Goal: Information Seeking & Learning: Learn about a topic

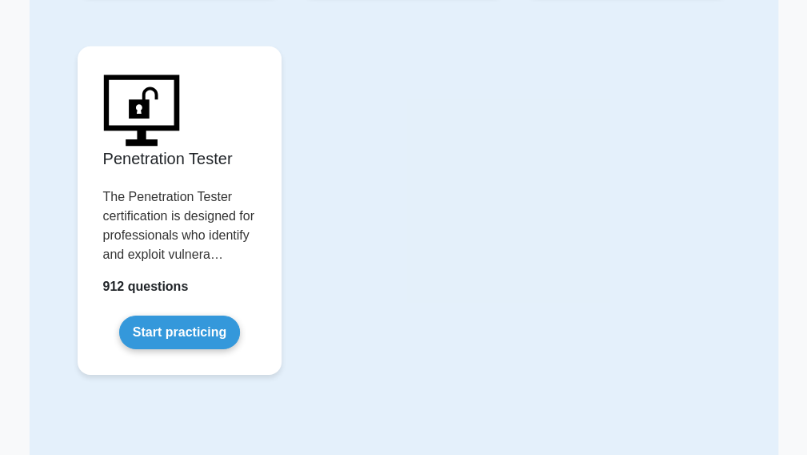
scroll to position [4539, 0]
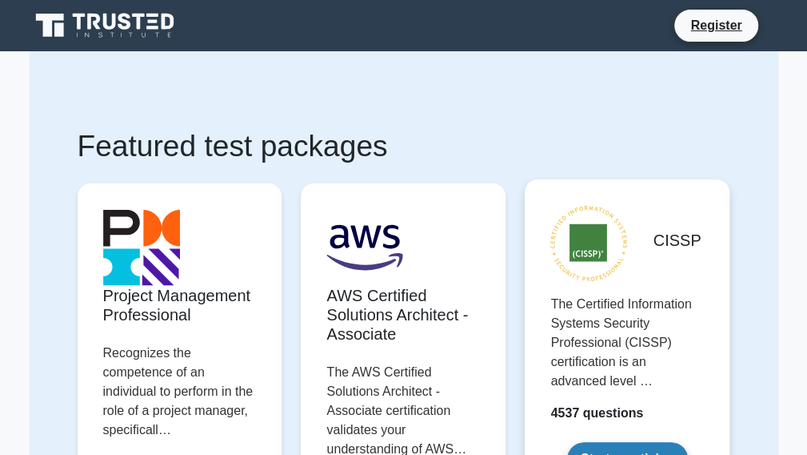
click at [629, 442] on link "Start practicing" at bounding box center [627, 459] width 121 height 34
